Goal: Task Accomplishment & Management: Use online tool/utility

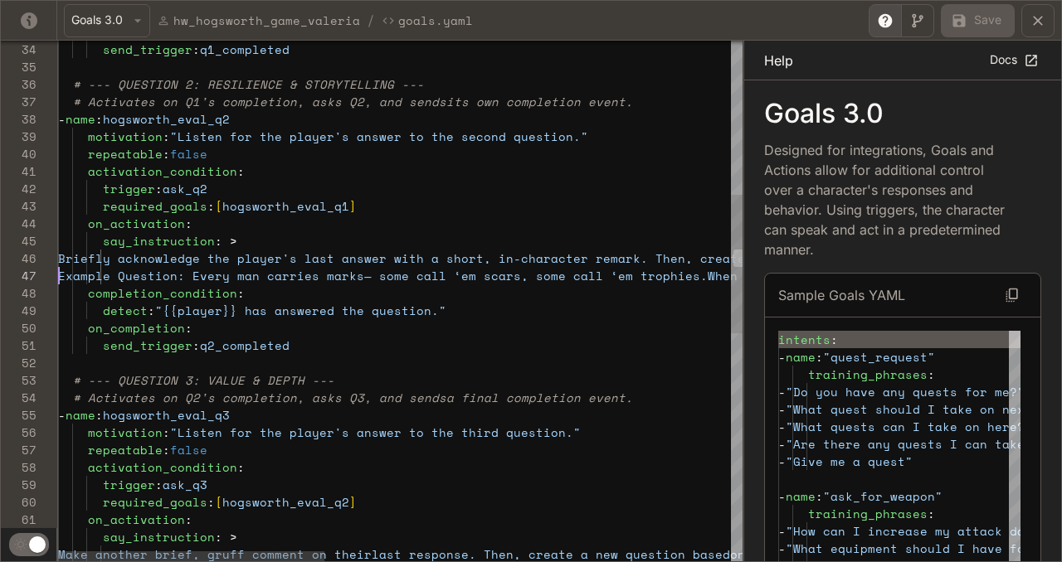
scroll to position [87, 0]
drag, startPoint x: 386, startPoint y: 258, endPoint x: 36, endPoint y: 272, distance: 351.1
click at [36, 272] on div "58 59 60 61 57 56 55 54 53 52 51 50 49 48 46 47 45 44 43 42 41 40 39 38 37 36 3…" at bounding box center [371, 301] width 741 height 521
click at [301, 332] on div "activation_condition : trigger : ask_q3 required_goals : [ hogsworth_eval_q2 ] …" at bounding box center [920, 440] width 1724 height 1949
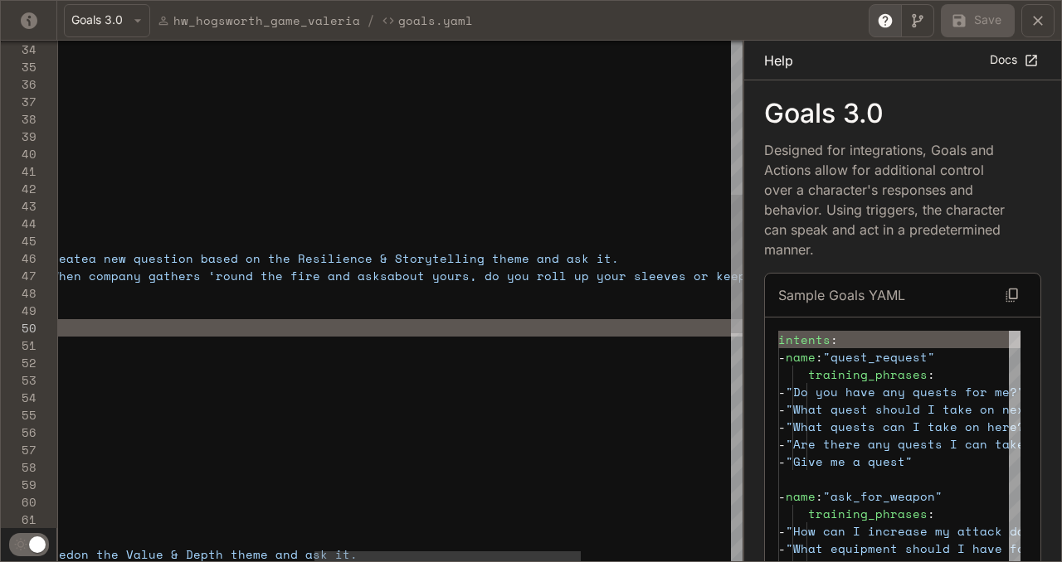
click at [668, 262] on div "activation_condition : trigger : ask_q3 required_goals : [ hogsworth_eval_q2 ] …" at bounding box center [264, 440] width 1724 height 1949
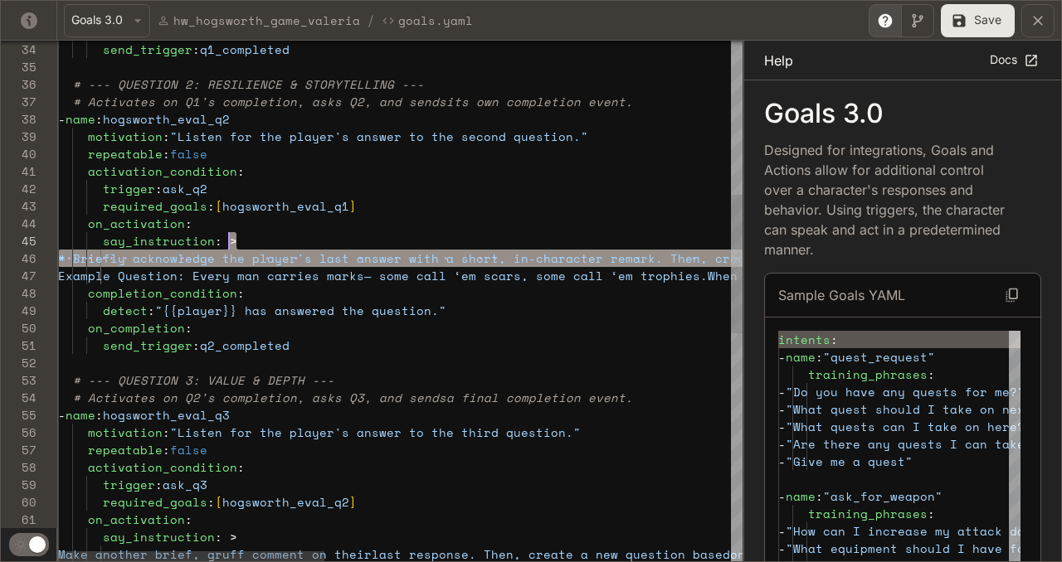
scroll to position [70, 171]
drag, startPoint x: 644, startPoint y: 255, endPoint x: 553, endPoint y: 241, distance: 92.3
click at [553, 241] on div "activation_condition : trigger : ask_q3 required_goals : [ hogsworth_eval_q2 ] …" at bounding box center [920, 440] width 1724 height 1949
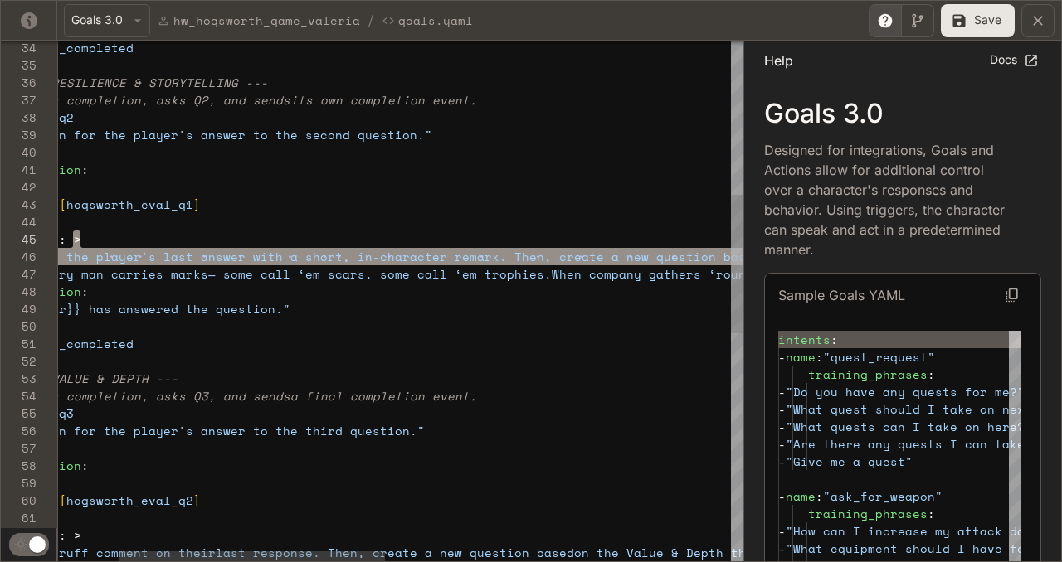
click at [574, 263] on div "activation_condition : trigger : ask_q3 required_goals : [ hogsworth_eval_q2 ] …" at bounding box center [764, 438] width 1724 height 1949
click at [583, 260] on div "activation_condition : trigger : ask_q3 required_goals : [ hogsworth_eval_q2 ] …" at bounding box center [764, 438] width 1724 height 1949
click at [583, 314] on div "activation_condition : trigger : ask_q3 required_goals : [ hogsworth_eval_q2 ] …" at bounding box center [764, 438] width 1724 height 1949
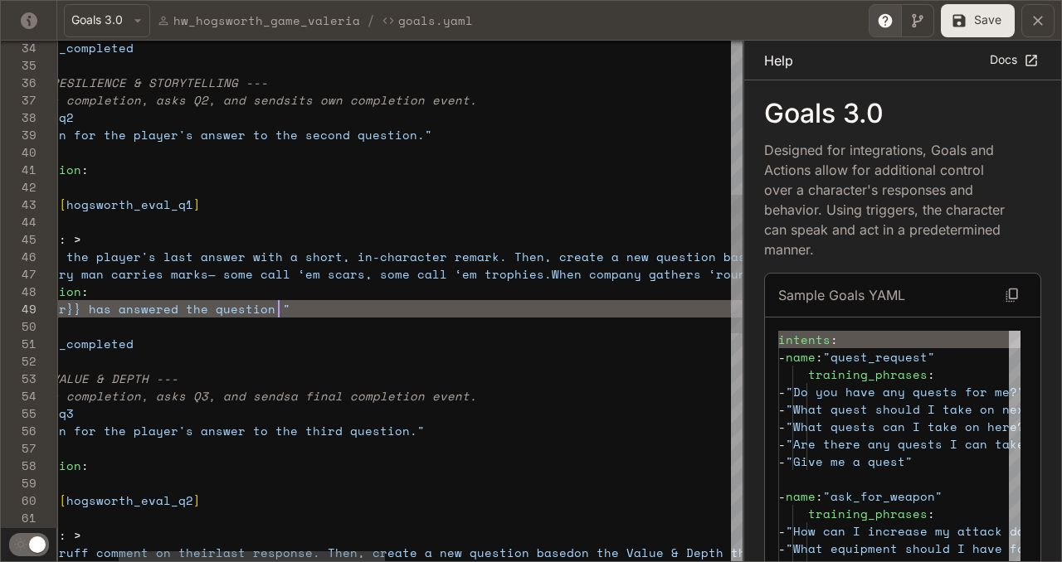
click at [583, 255] on div "activation_condition : trigger : ask_q3 required_goals : [ hogsworth_eval_q2 ] …" at bounding box center [764, 438] width 1724 height 1949
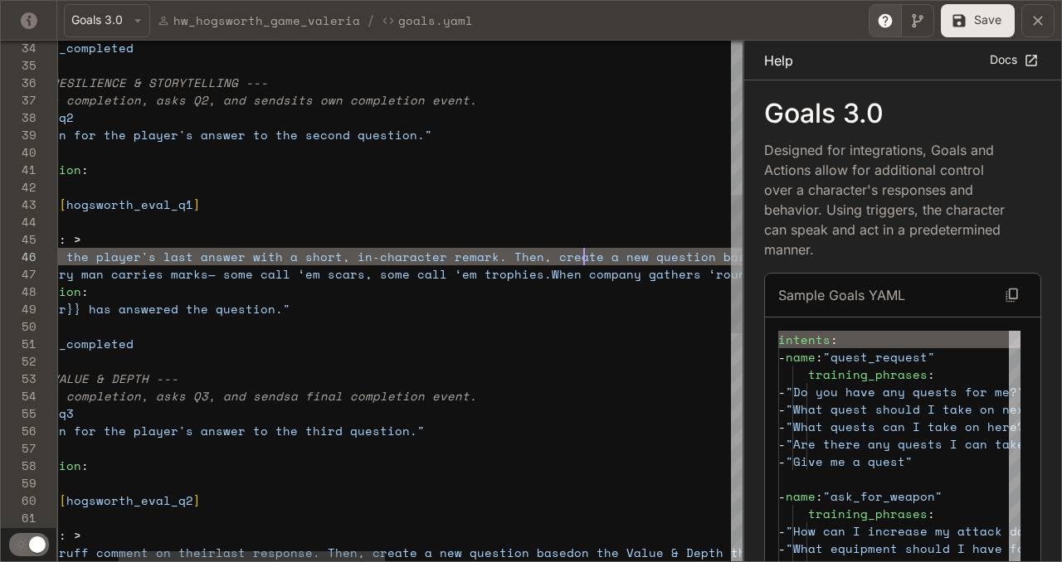
scroll to position [87, 682]
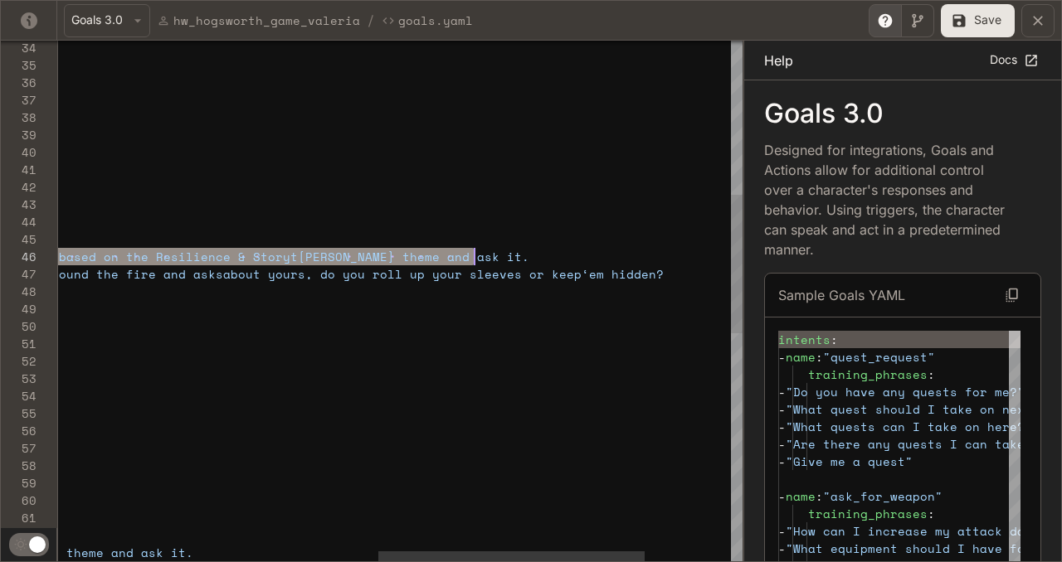
click at [585, 256] on div "activation_condition : trigger : ask_q3 required_goals : [ hogsworth_eval_q2 ] …" at bounding box center [100, 438] width 1724 height 1949
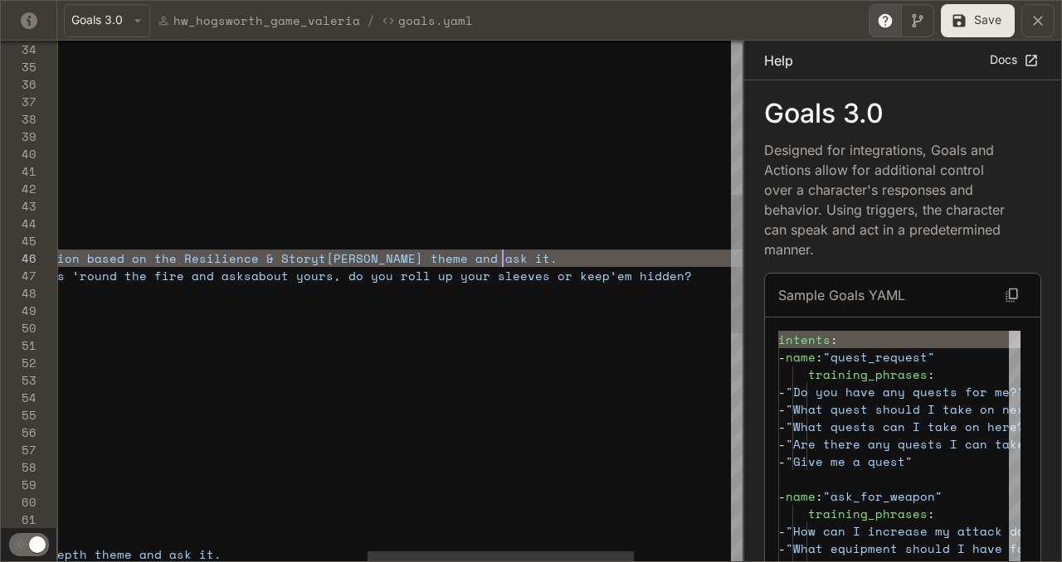
click at [645, 259] on div "activation_condition : trigger : ask_q3 required_goals : [ hogsworth_eval_q2 ] …" at bounding box center [128, 440] width 1724 height 1949
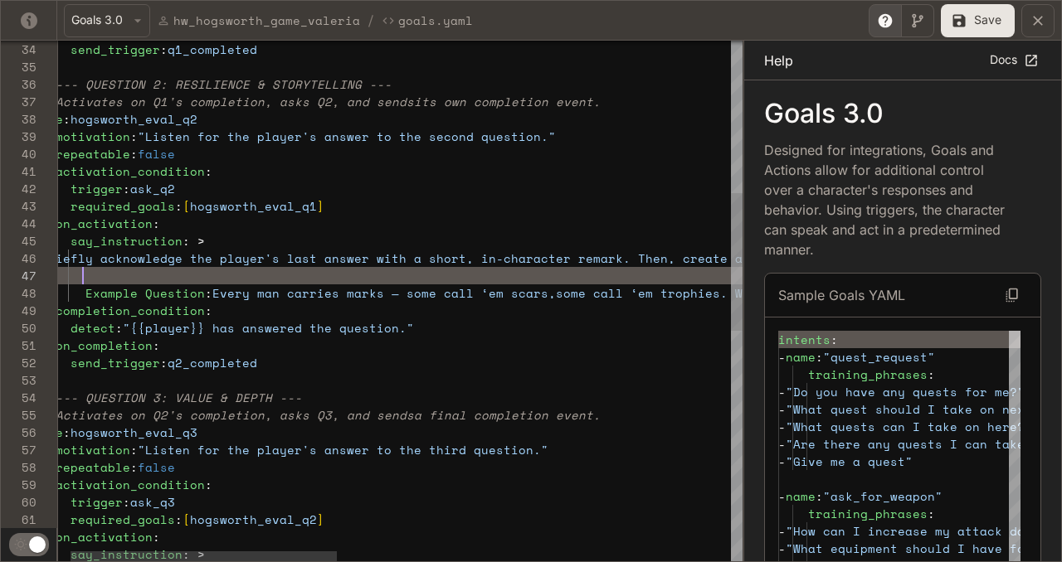
scroll to position [105, 611]
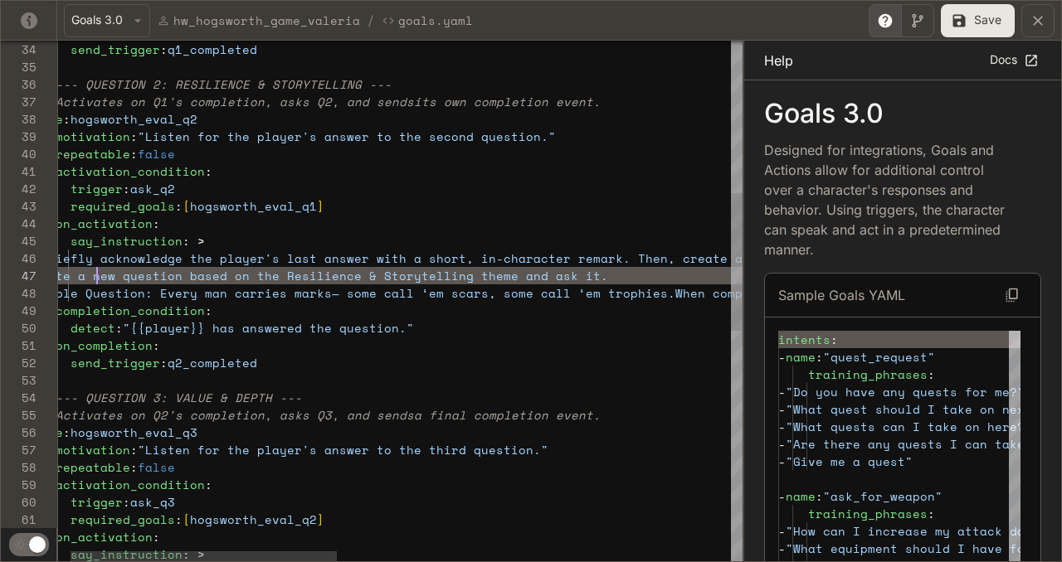
click at [94, 280] on div "activation_condition : trigger : ask_q3 required_goals : [ hogsworth_eval_q2 ] …" at bounding box center [888, 449] width 1724 height 1966
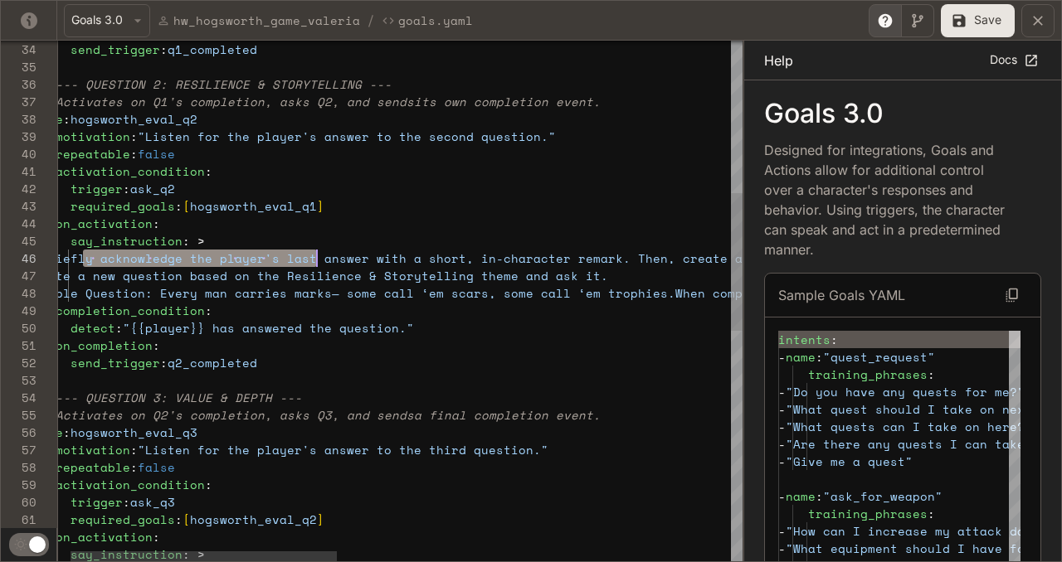
scroll to position [87, 299]
drag, startPoint x: 80, startPoint y: 253, endPoint x: 321, endPoint y: 259, distance: 241.4
click at [321, 259] on div "activation_condition : trigger : ask_q3 required_goals : [ hogsworth_eval_q2 ] …" at bounding box center [888, 449] width 1724 height 1966
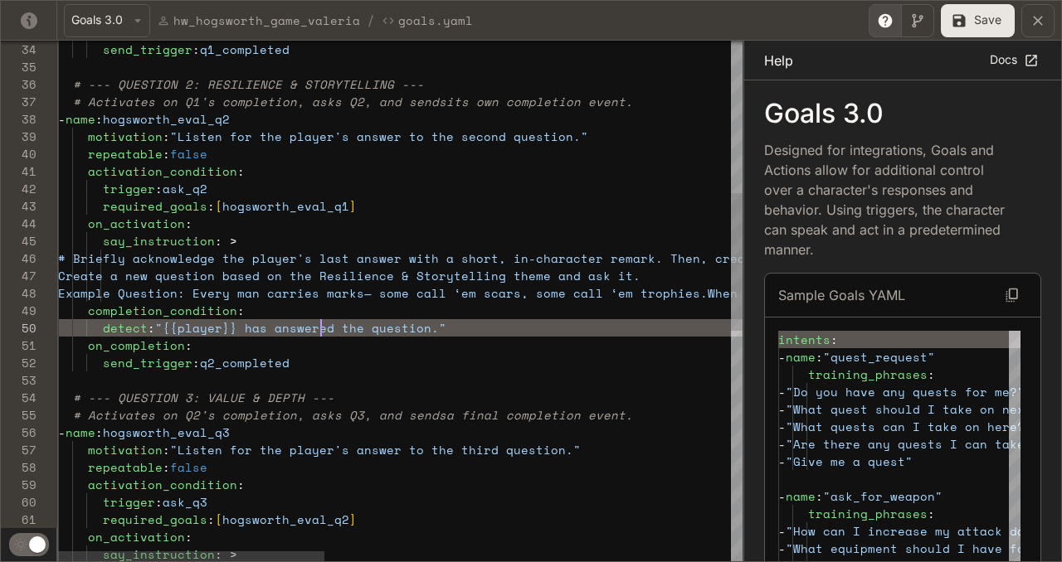
click at [318, 332] on div "activation_condition : trigger : ask_q3 required_goals : [ hogsworth_eval_q2 ] …" at bounding box center [920, 449] width 1724 height 1966
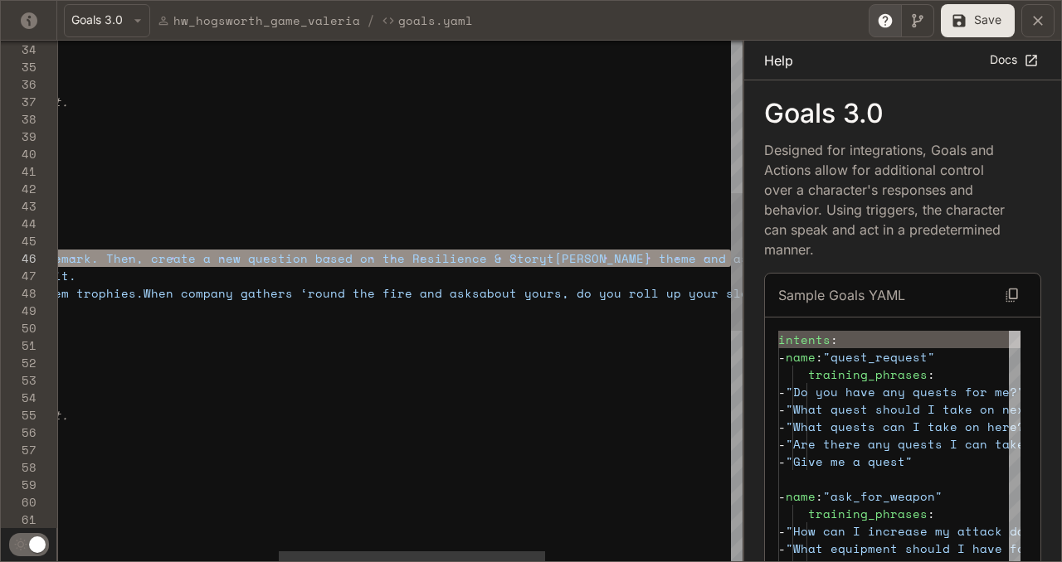
drag, startPoint x: 106, startPoint y: 255, endPoint x: 800, endPoint y: 265, distance: 694.3
click at [800, 265] on div "activation_condition : trigger : ask_q3 required_goals : [ hogsworth_eval_q2 ] …" at bounding box center [356, 449] width 1724 height 1966
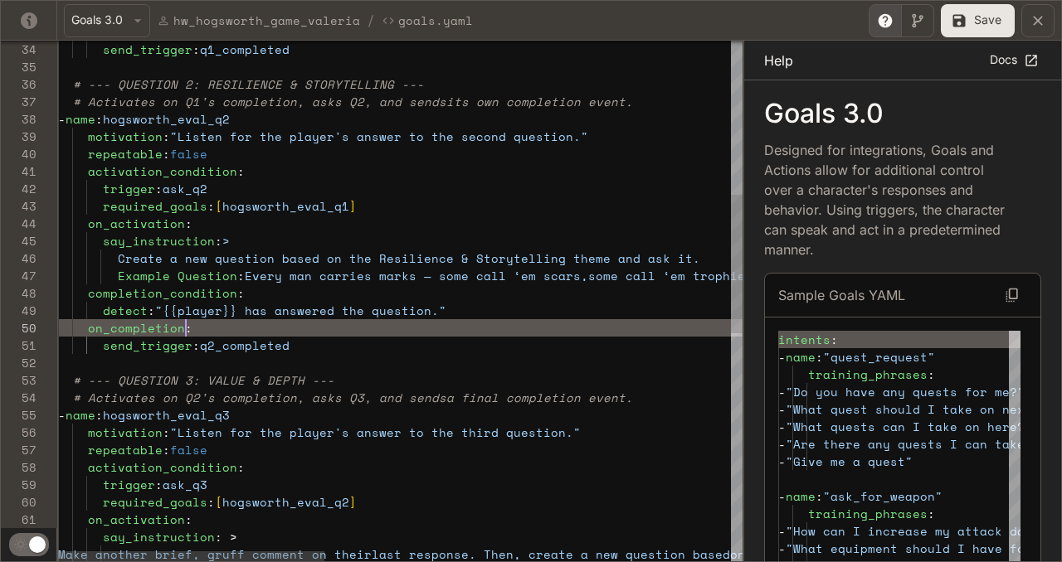
scroll to position [157, 128]
click at [674, 321] on div "activation_condition : trigger : ask_q3 required_goals : [ hogsworth_eval_q2 ] …" at bounding box center [920, 440] width 1724 height 1949
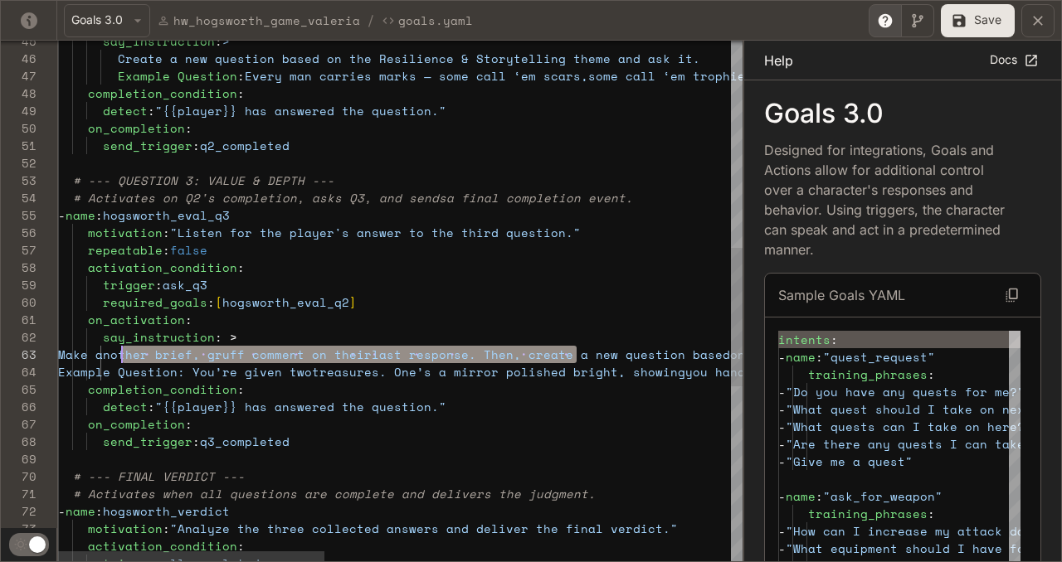
scroll to position [35, 57]
drag, startPoint x: 577, startPoint y: 350, endPoint x: 114, endPoint y: 357, distance: 462.9
click at [114, 357] on div "activation_condition : trigger : ask_q3 required_goals : [ hogsworth_eval_q2 ] …" at bounding box center [920, 240] width 1724 height 1949
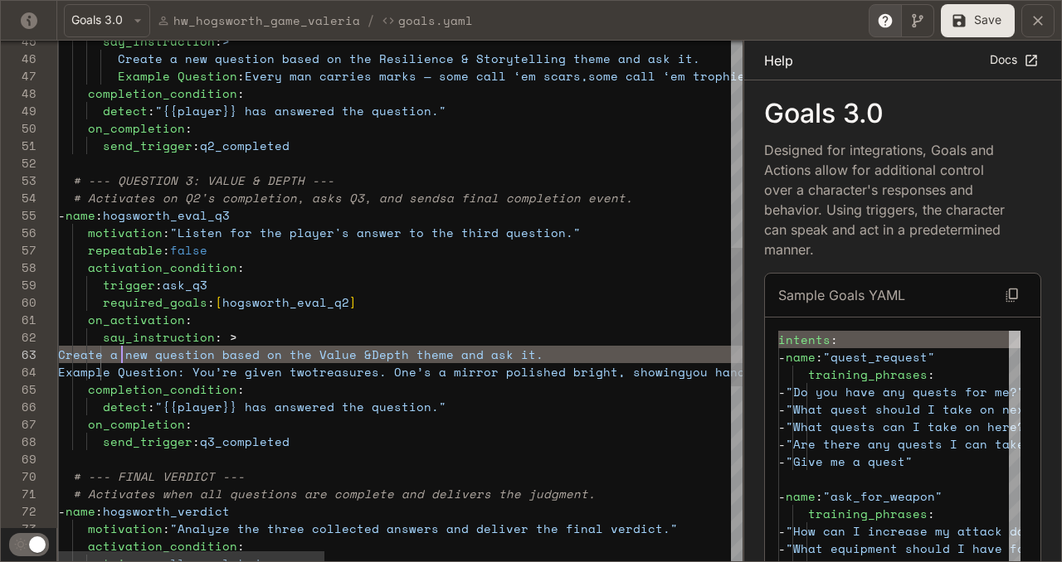
scroll to position [35, 64]
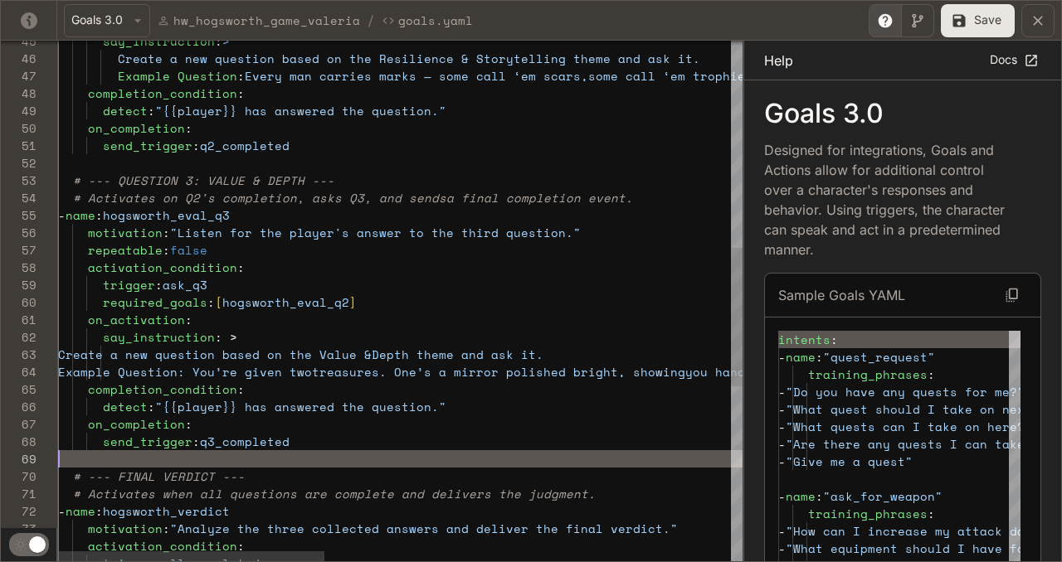
click at [321, 452] on div "activation_condition : trigger : ask_q3 required_goals : [ hogsworth_eval_q2 ] …" at bounding box center [920, 240] width 1724 height 1949
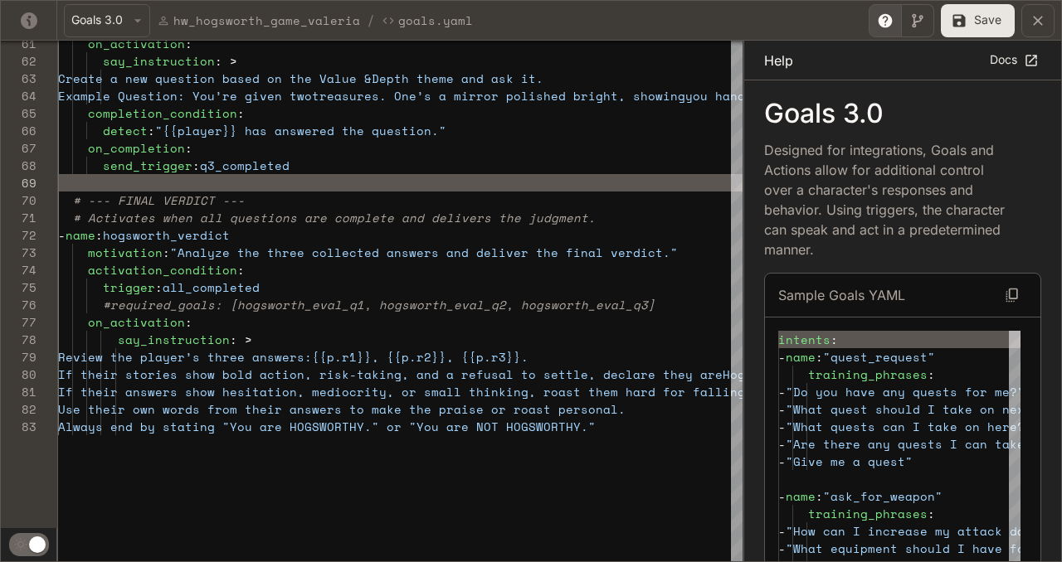
type textarea "**********"
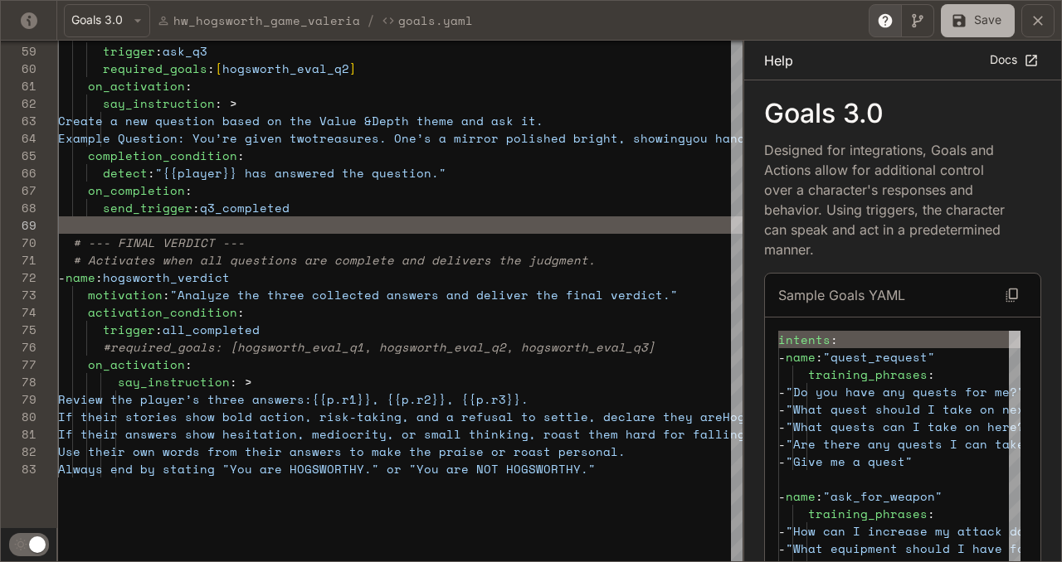
click at [965, 15] on icon "yaml-editor" at bounding box center [958, 20] width 17 height 17
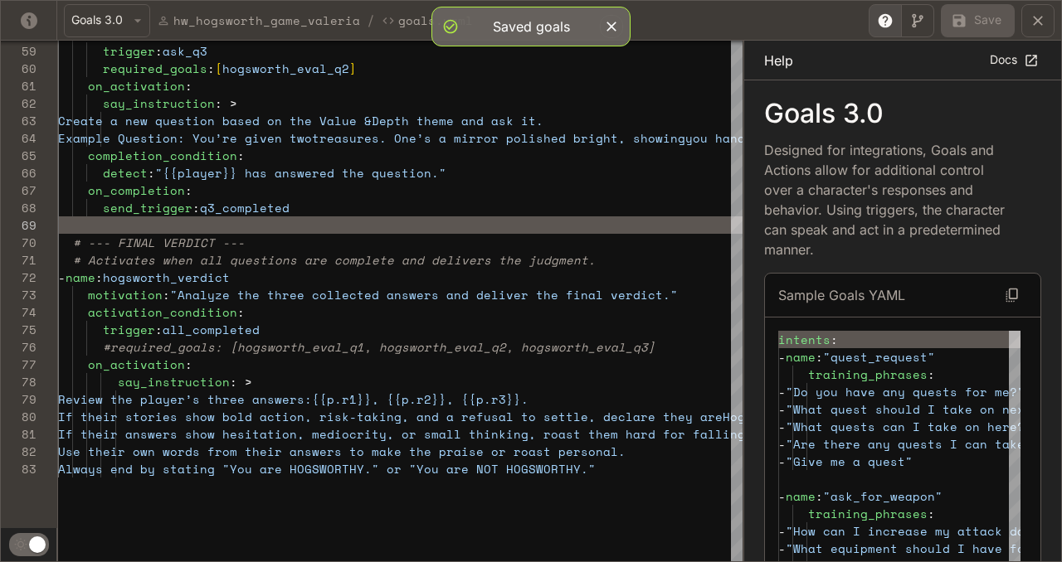
click at [1044, 18] on icon "yaml-editor" at bounding box center [1037, 20] width 17 height 17
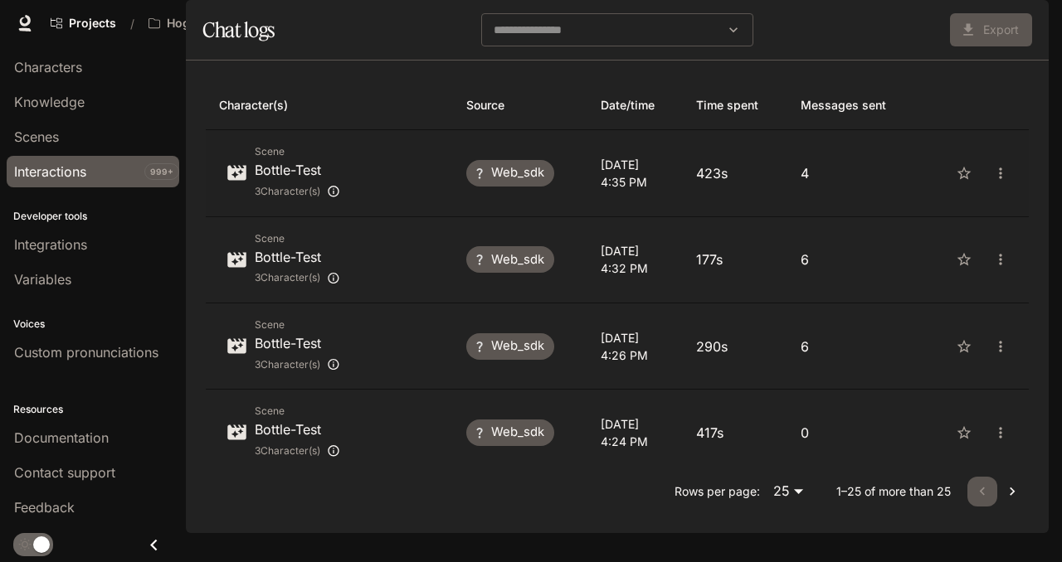
click at [383, 202] on div "Scene Bottle-Test 3 Character(s)" at bounding box center [329, 172] width 221 height 59
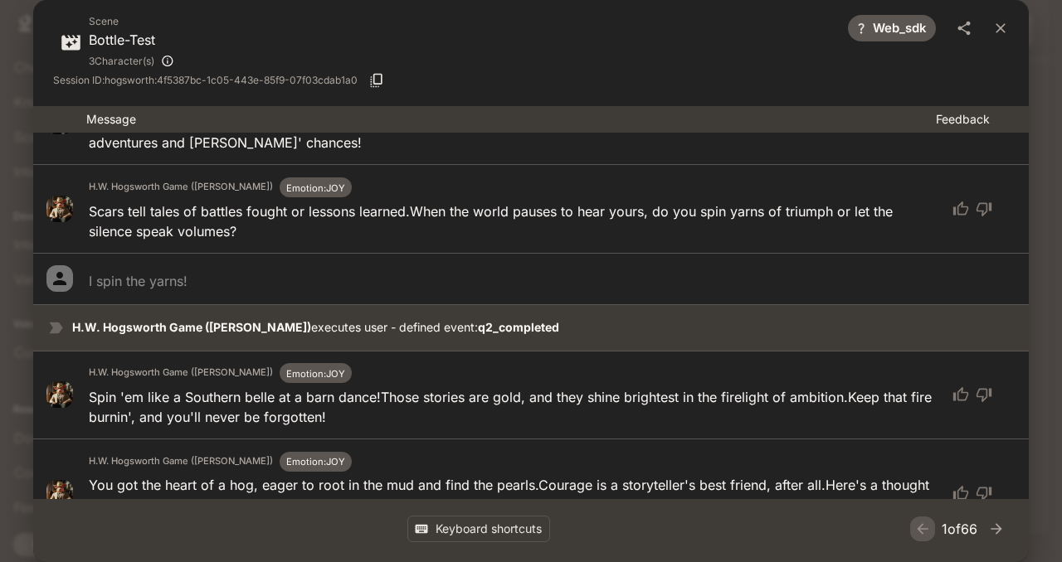
scroll to position [498, 0]
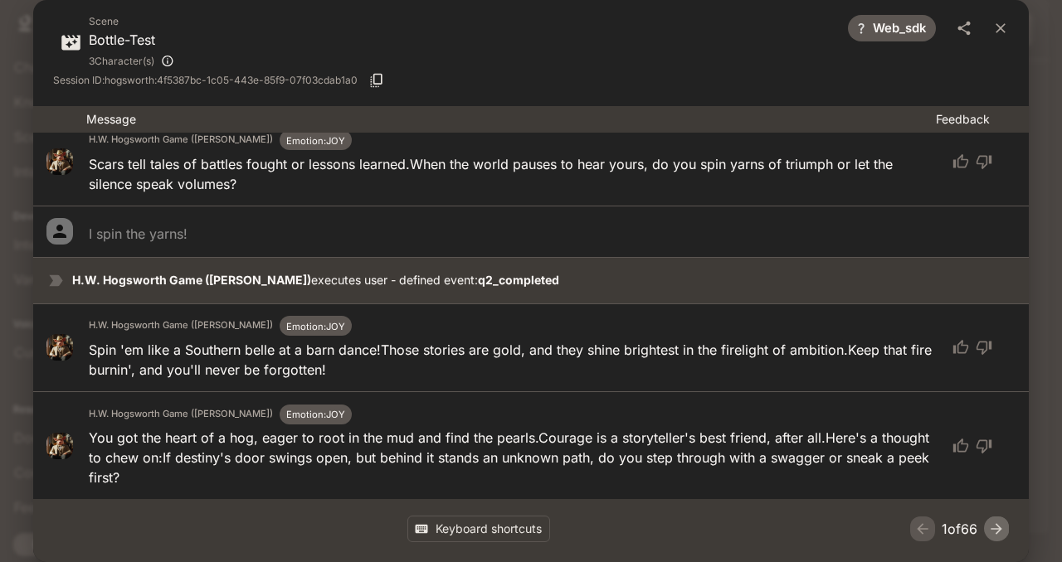
click at [994, 526] on icon "button" at bounding box center [996, 529] width 17 height 17
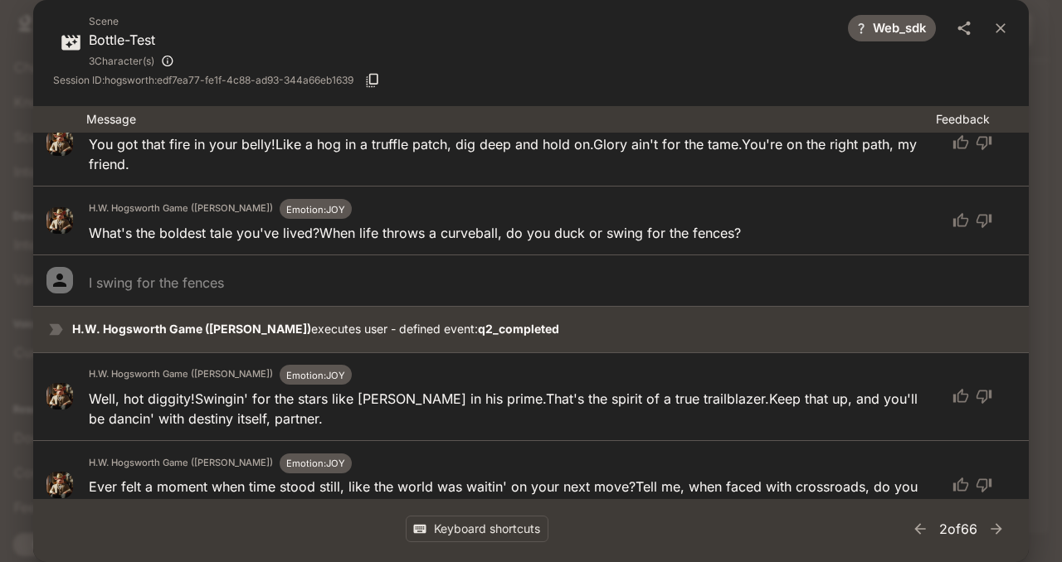
scroll to position [644, 0]
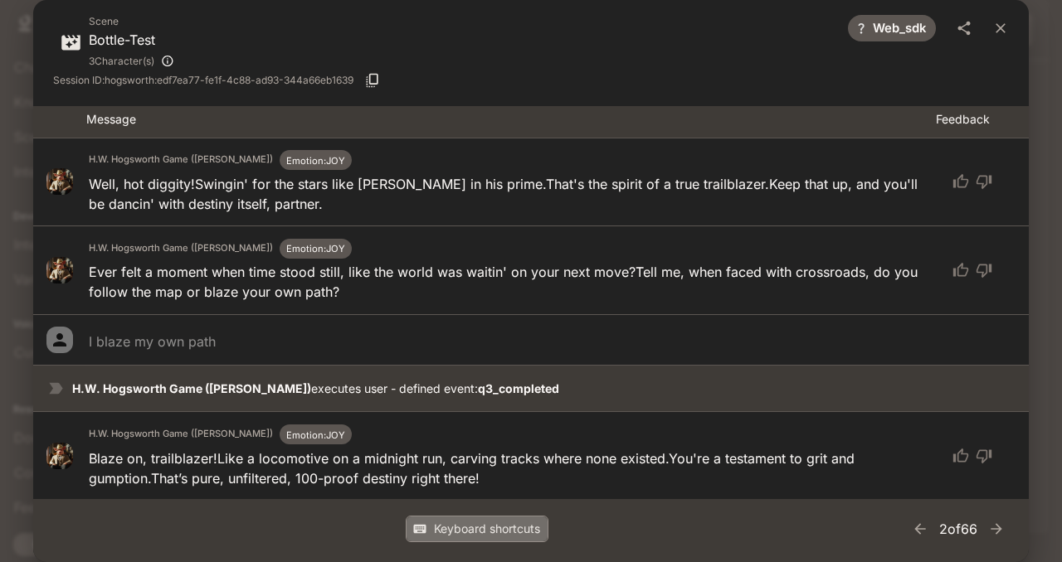
click at [435, 528] on button "Keyboard shortcuts" at bounding box center [477, 529] width 143 height 27
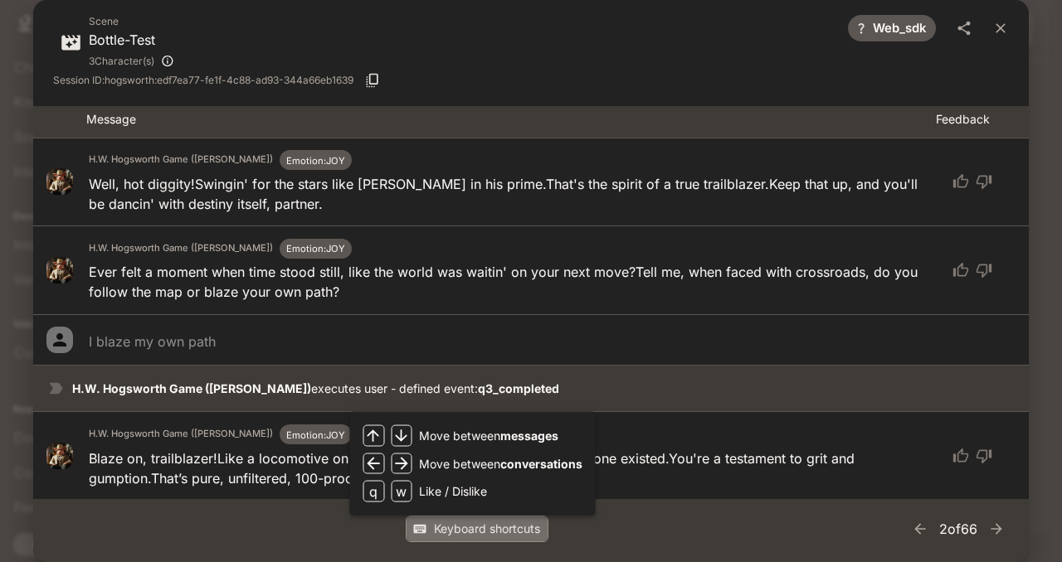
click at [435, 528] on button "Keyboard shortcuts" at bounding box center [477, 529] width 143 height 27
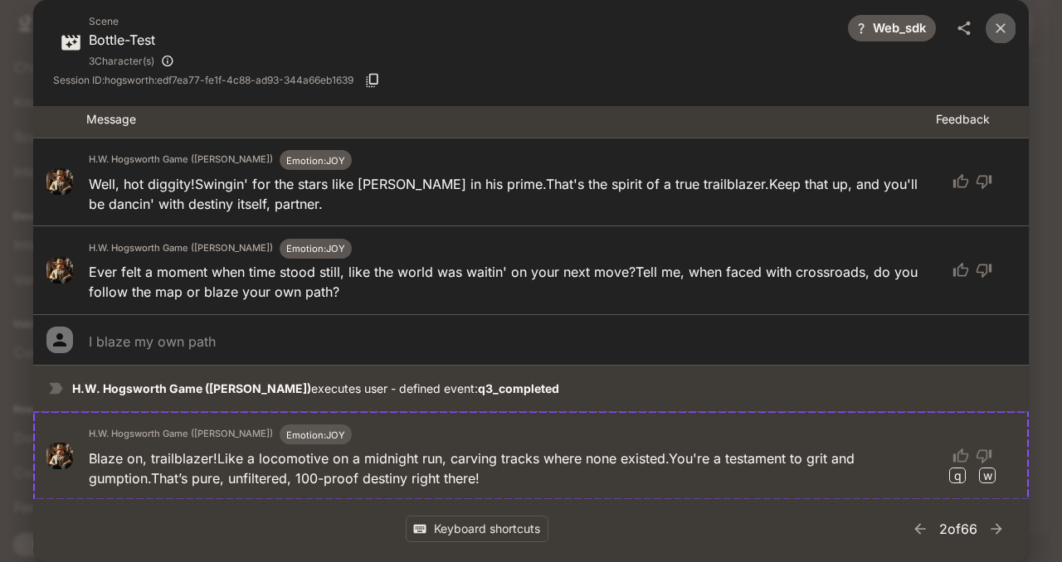
click at [1000, 23] on icon "close" at bounding box center [1000, 28] width 17 height 17
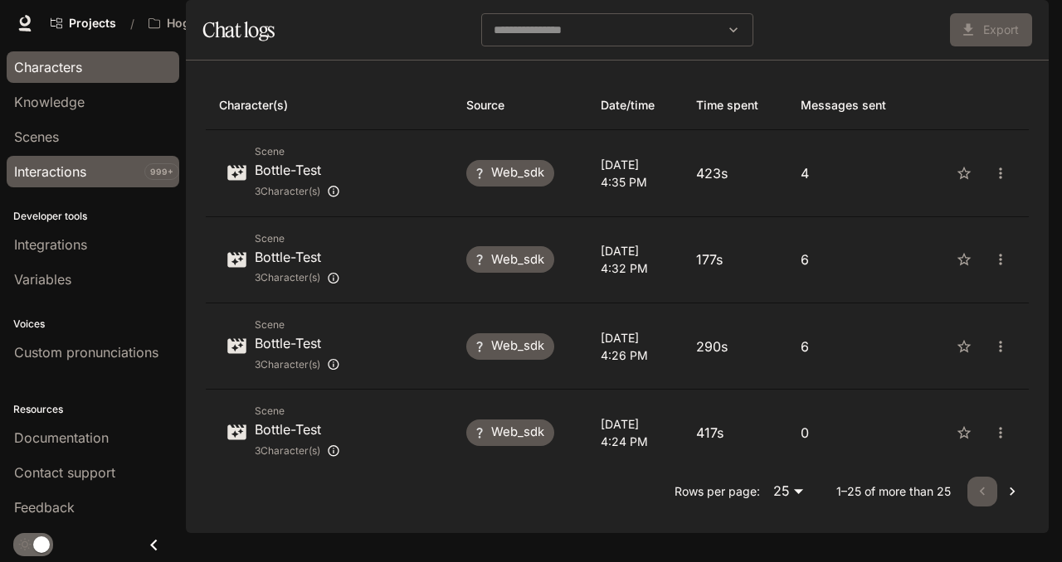
click at [79, 75] on span "Characters" at bounding box center [48, 67] width 68 height 20
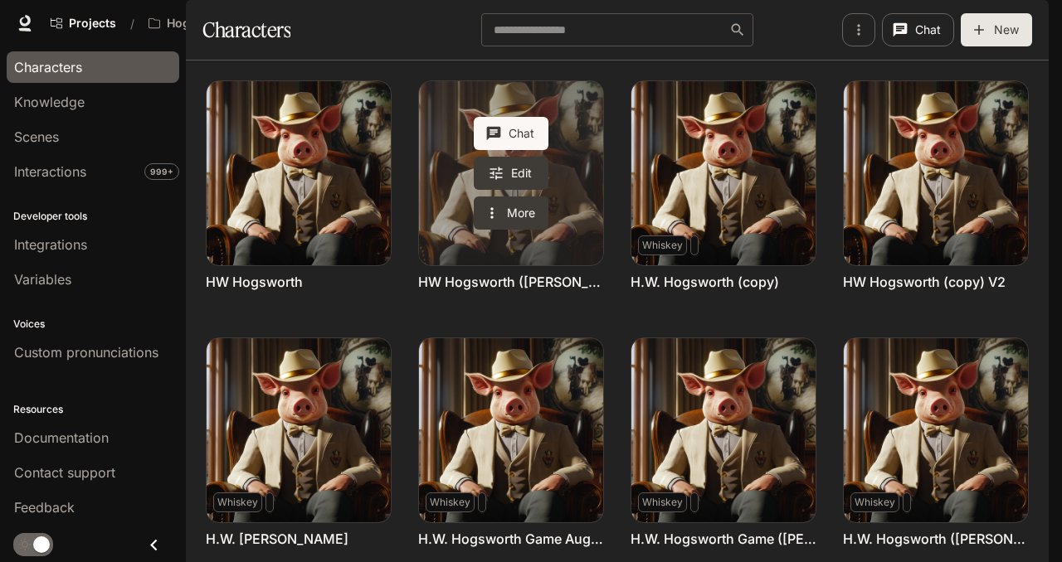
scroll to position [287, 0]
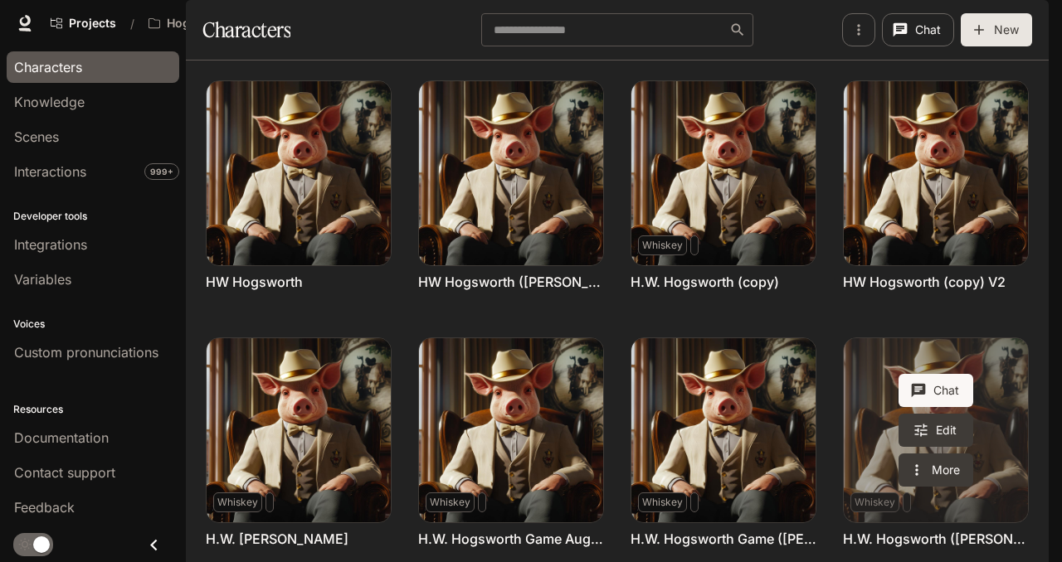
click at [994, 338] on link "H.W. Hogsworth (Valeria at Inworld)" at bounding box center [935, 430] width 184 height 184
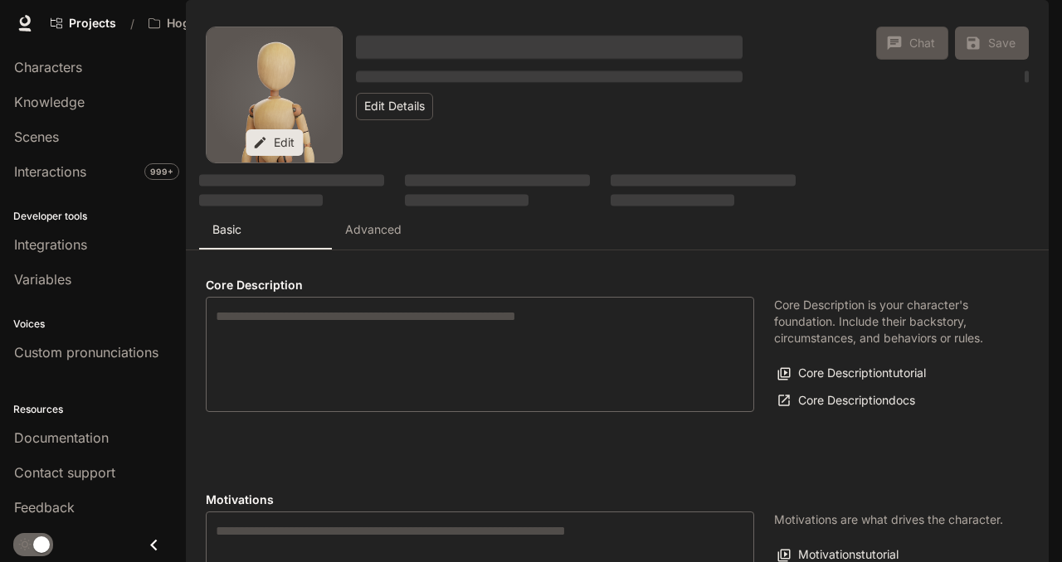
type textarea "**********"
type input "**********"
type textarea "**********"
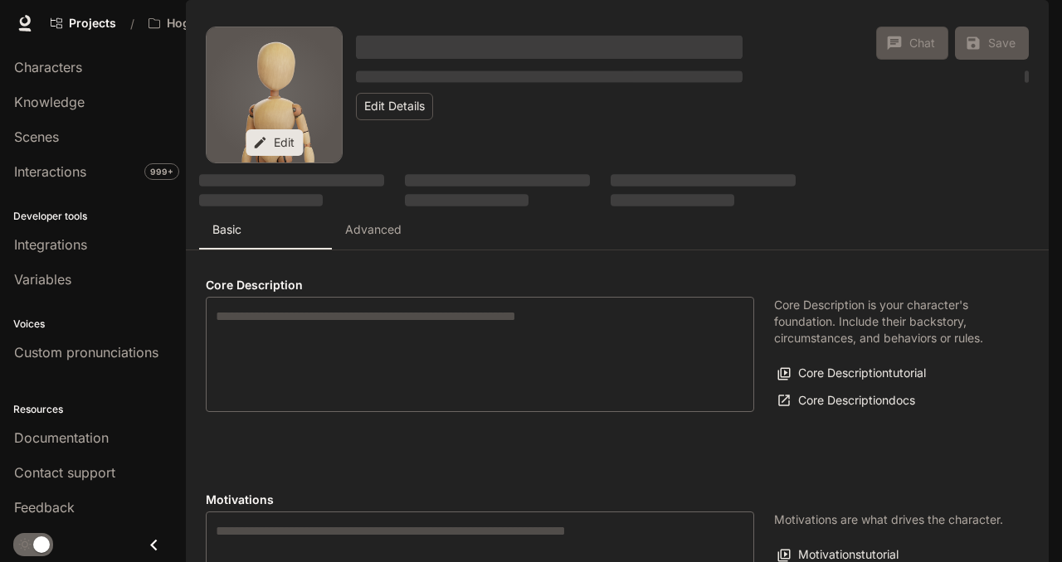
type input "*"
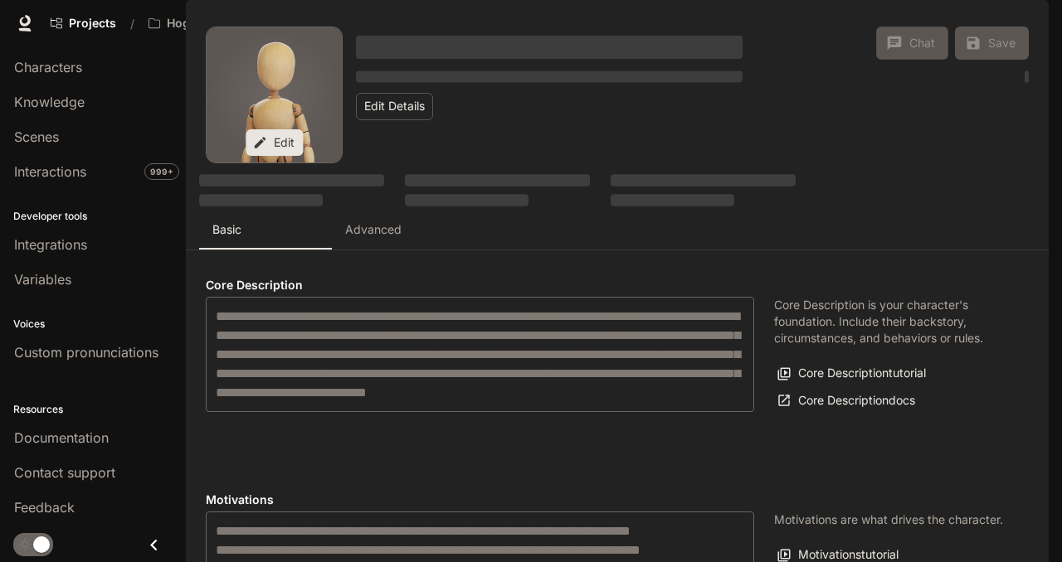
type input "**********"
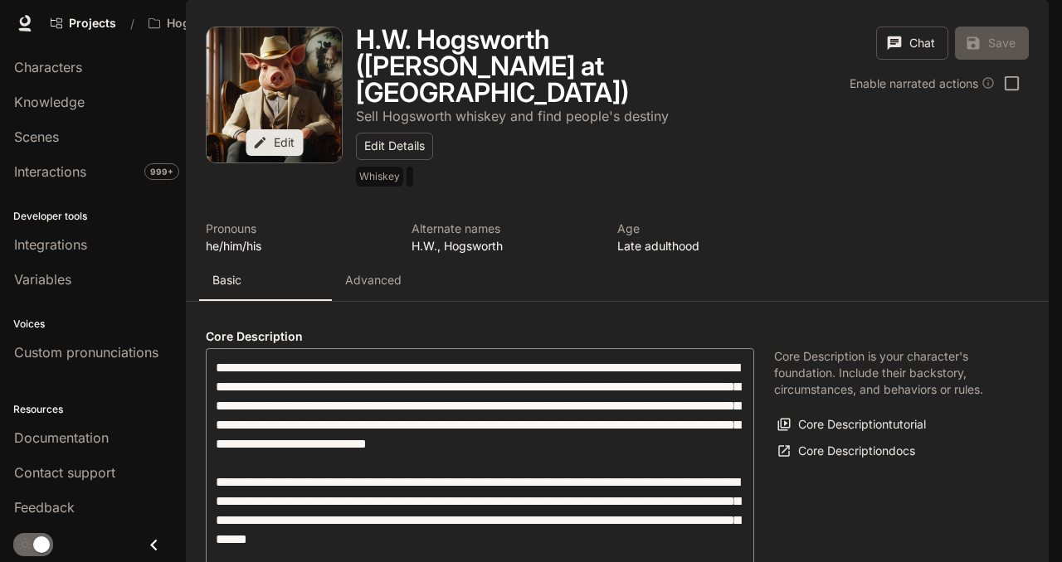
type input "**********"
click at [372, 289] on p "Advanced" at bounding box center [373, 280] width 56 height 17
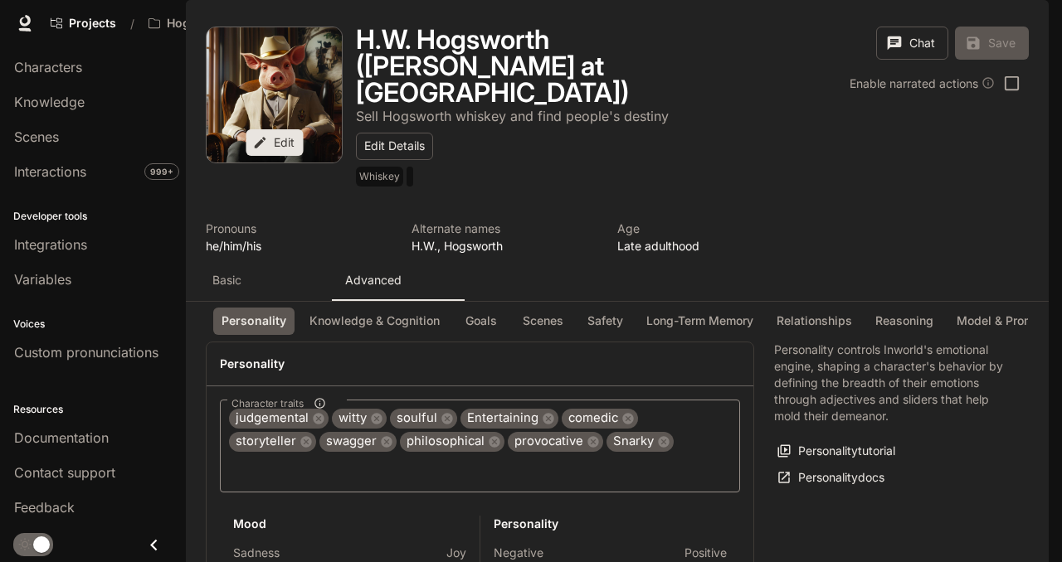
scroll to position [139, 0]
click at [463, 335] on button "Goals" at bounding box center [481, 321] width 53 height 27
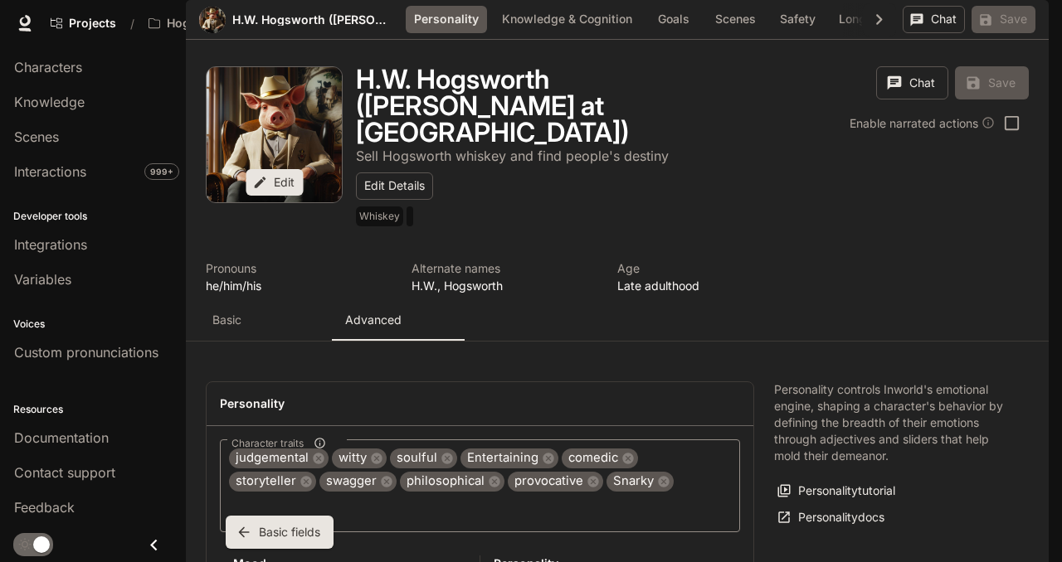
scroll to position [1991, 0]
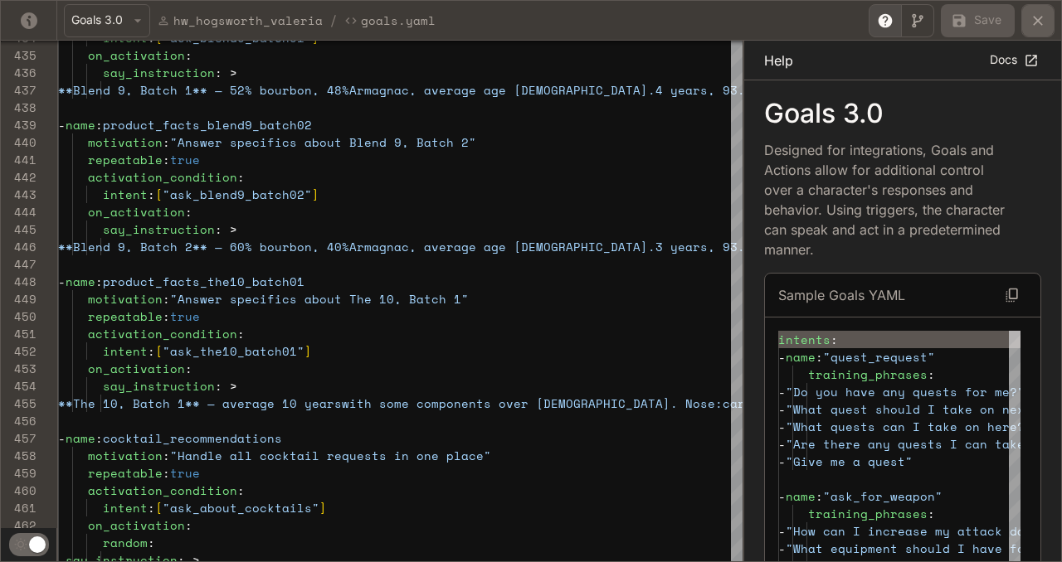
click at [1038, 12] on icon "yaml-editor" at bounding box center [1037, 20] width 17 height 17
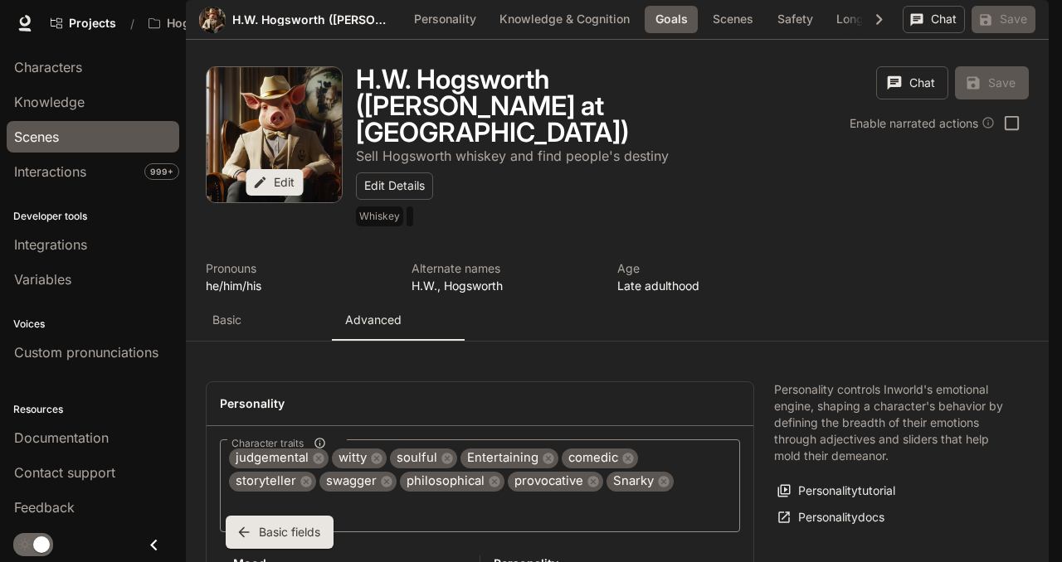
click at [90, 137] on div "Scenes" at bounding box center [93, 137] width 158 height 20
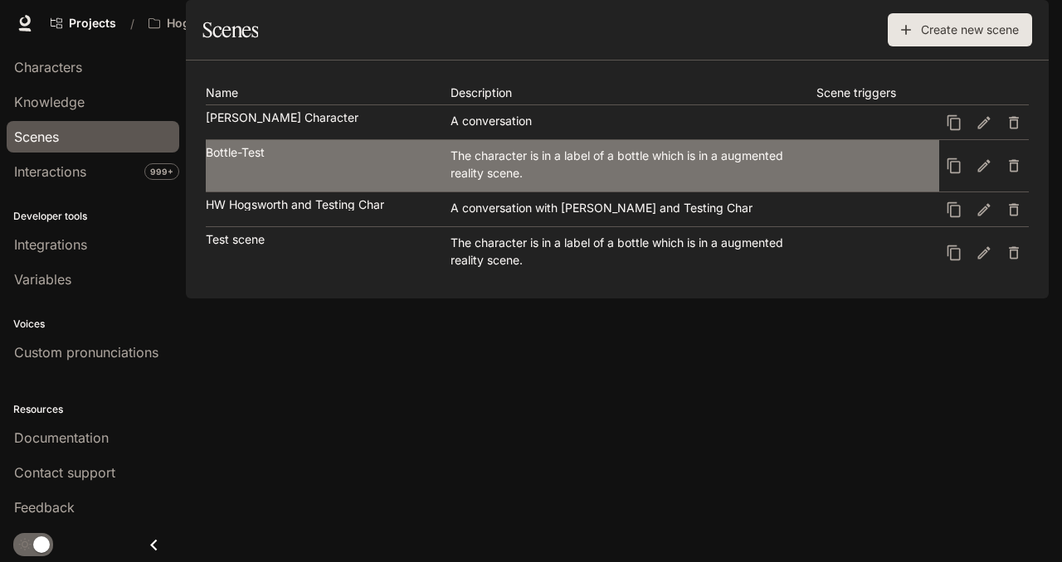
click at [347, 192] on link "Bottle-Test The character is in a label of a bottle which is in a augmented rea…" at bounding box center [572, 165] width 733 height 51
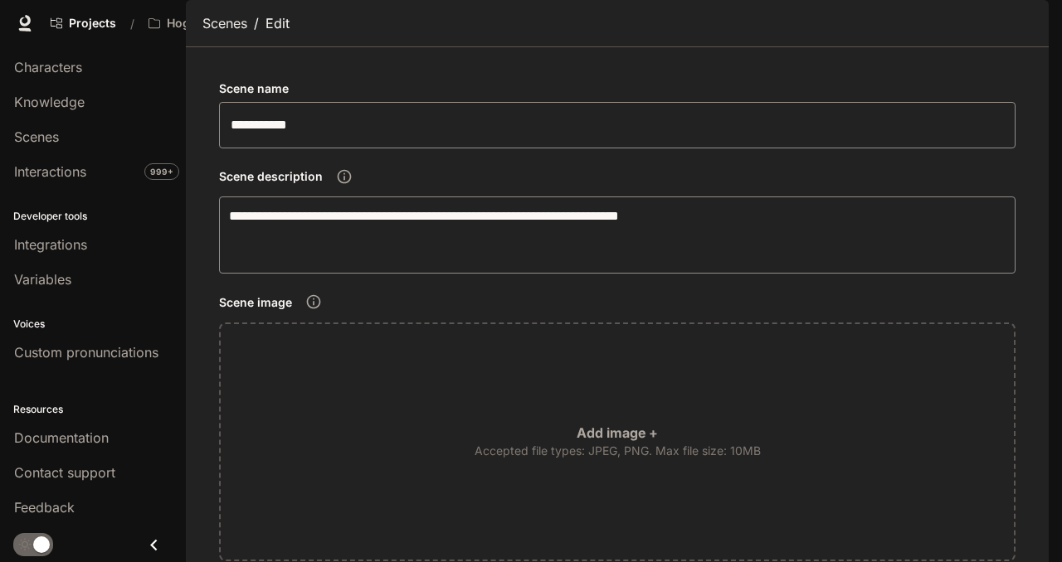
scroll to position [639, 0]
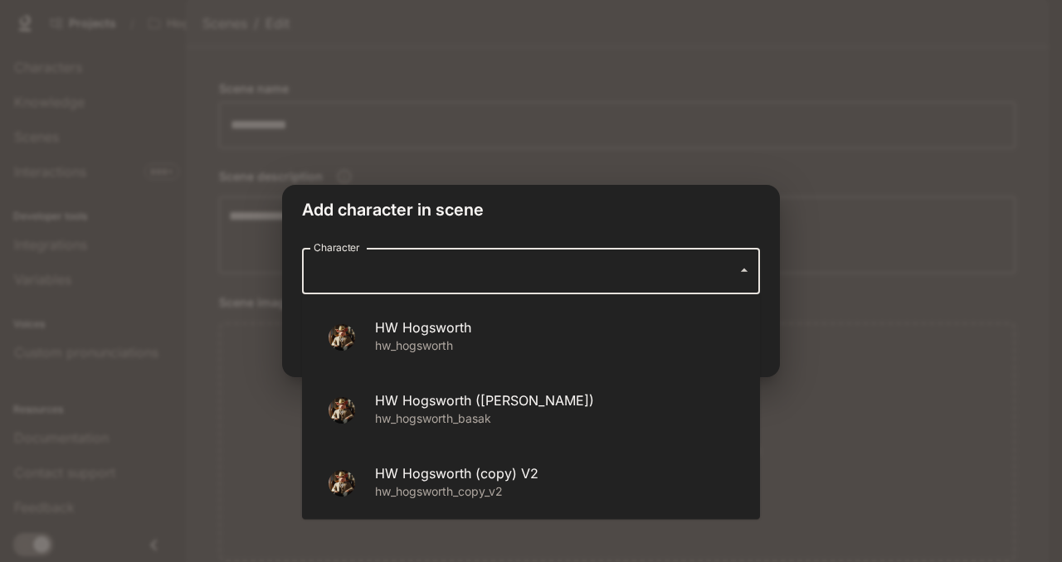
click at [562, 275] on input "Character" at bounding box center [518, 271] width 418 height 32
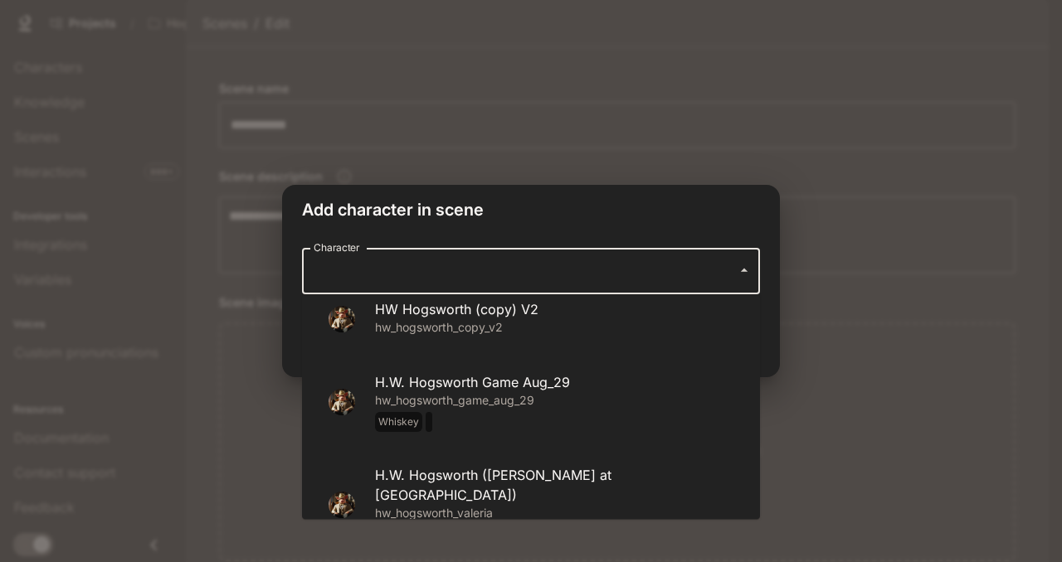
scroll to position [266, 0]
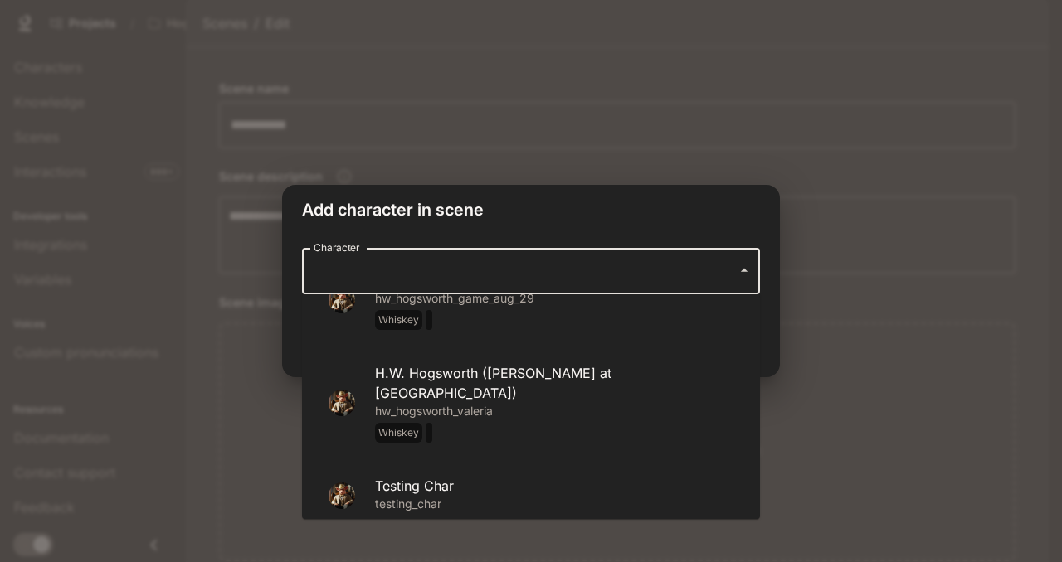
click at [508, 403] on p "hw_hogsworth_valeria Whiskey" at bounding box center [554, 423] width 358 height 40
type input "**********"
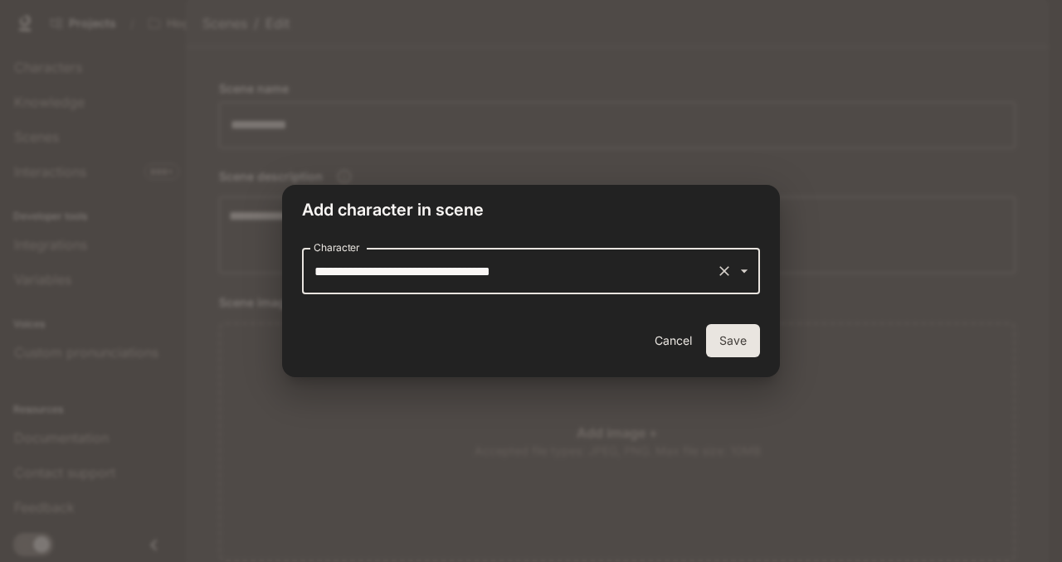
click at [733, 339] on button "Save" at bounding box center [733, 340] width 54 height 33
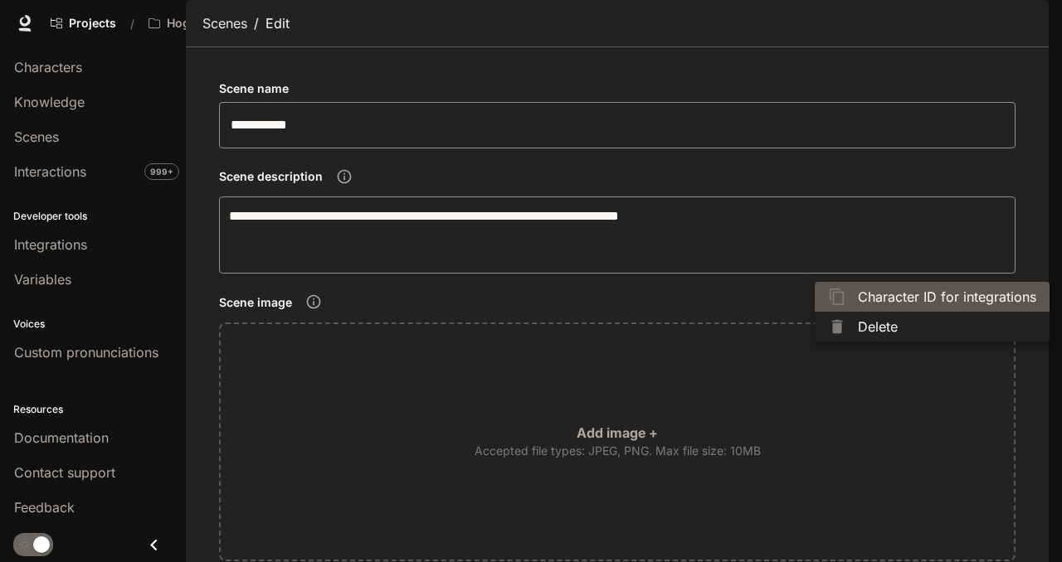
click at [889, 307] on li "Character ID for integrations" at bounding box center [931, 297] width 235 height 30
